Goal: Task Accomplishment & Management: Use online tool/utility

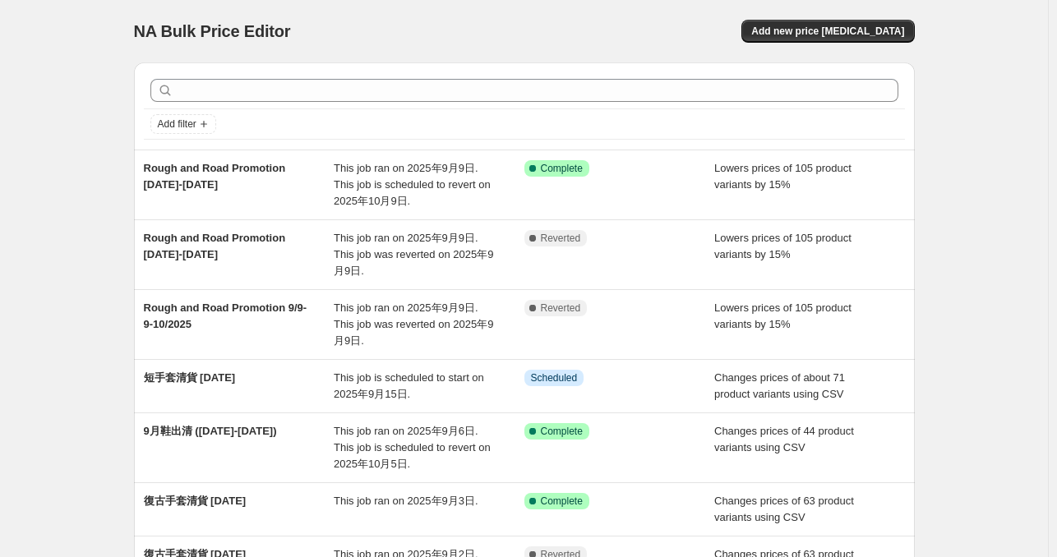
click at [63, 187] on div "NA Bulk Price Editor. This page is ready NA Bulk Price Editor Add new price [ME…" at bounding box center [524, 489] width 1048 height 978
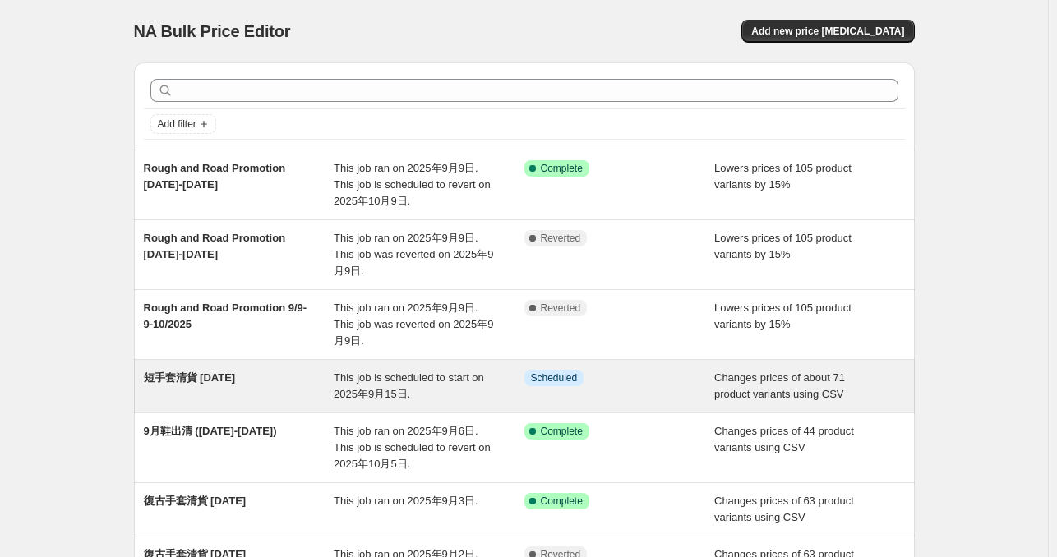
click at [220, 372] on span "短手套清貨 [DATE]" at bounding box center [190, 378] width 92 height 12
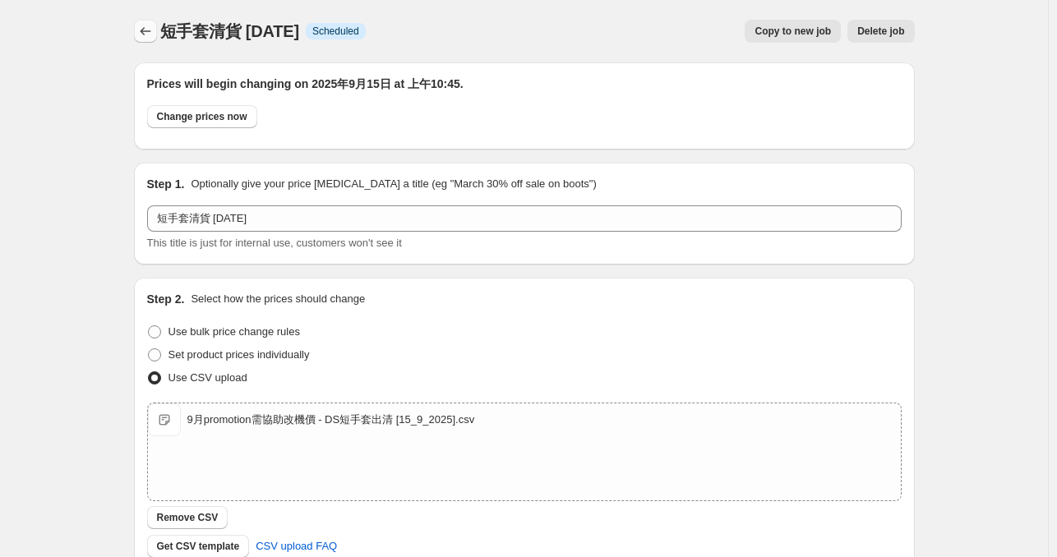
click at [154, 23] on icon "Price change jobs" at bounding box center [145, 31] width 16 height 16
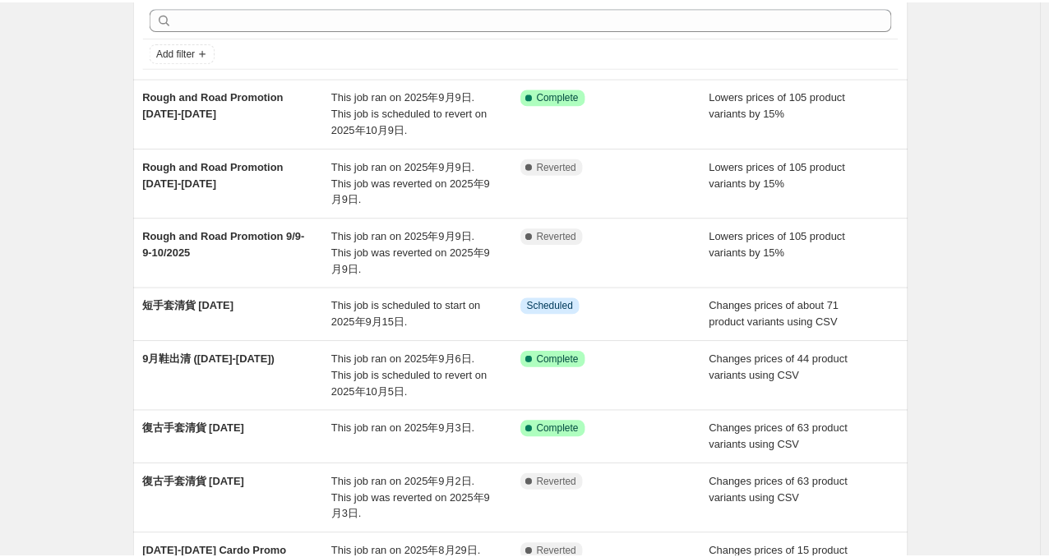
scroll to position [43, 0]
